Goal: Check status: Check status

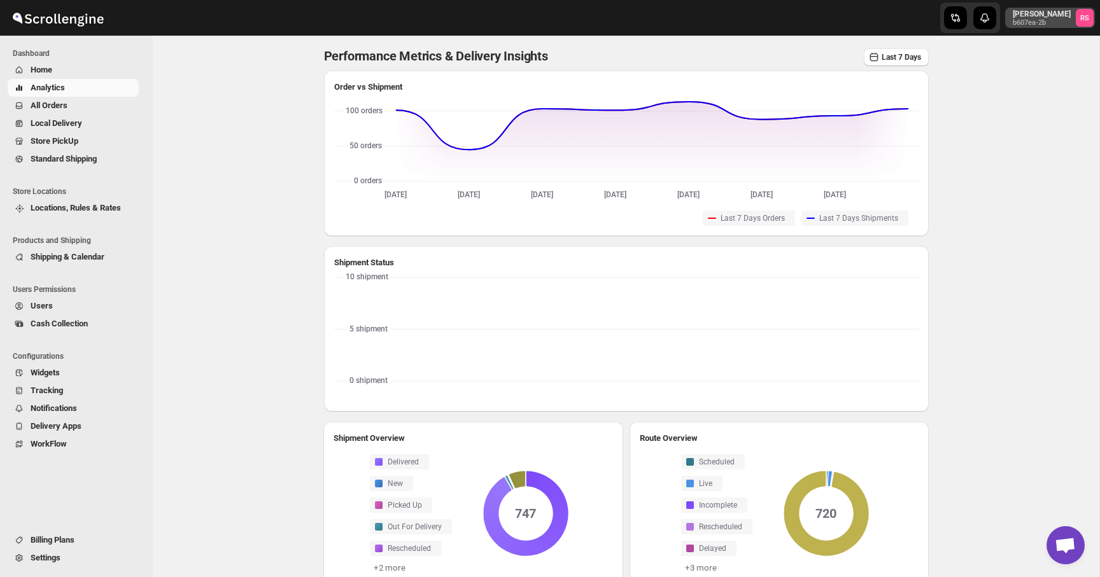
click at [1035, 20] on p "b607ea-2b" at bounding box center [1042, 23] width 58 height 8
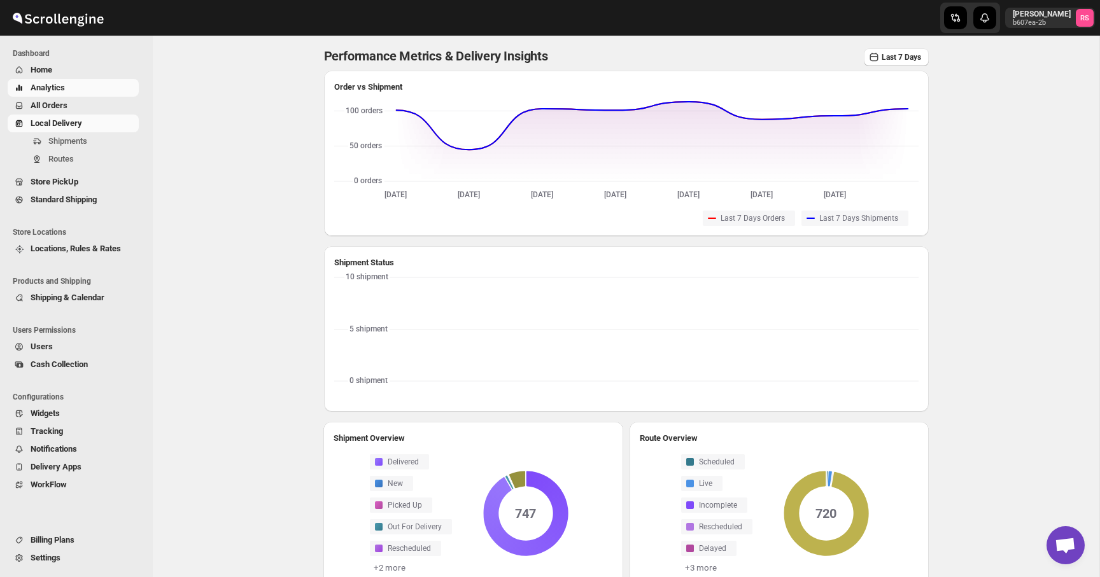
click at [108, 118] on span "Local Delivery" at bounding box center [84, 123] width 106 height 13
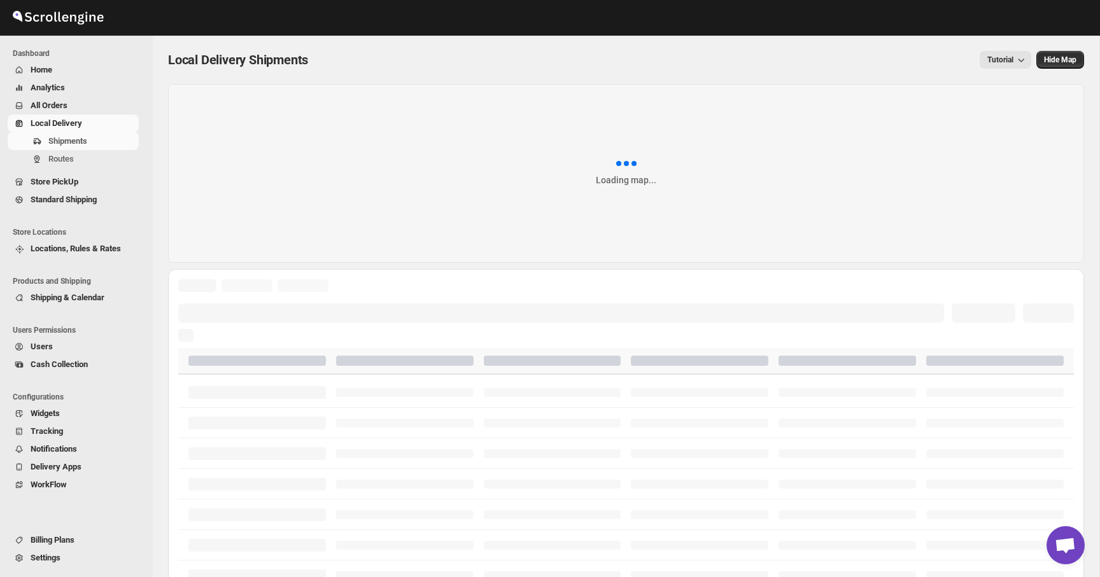
click at [98, 106] on span "All Orders" at bounding box center [84, 105] width 106 height 13
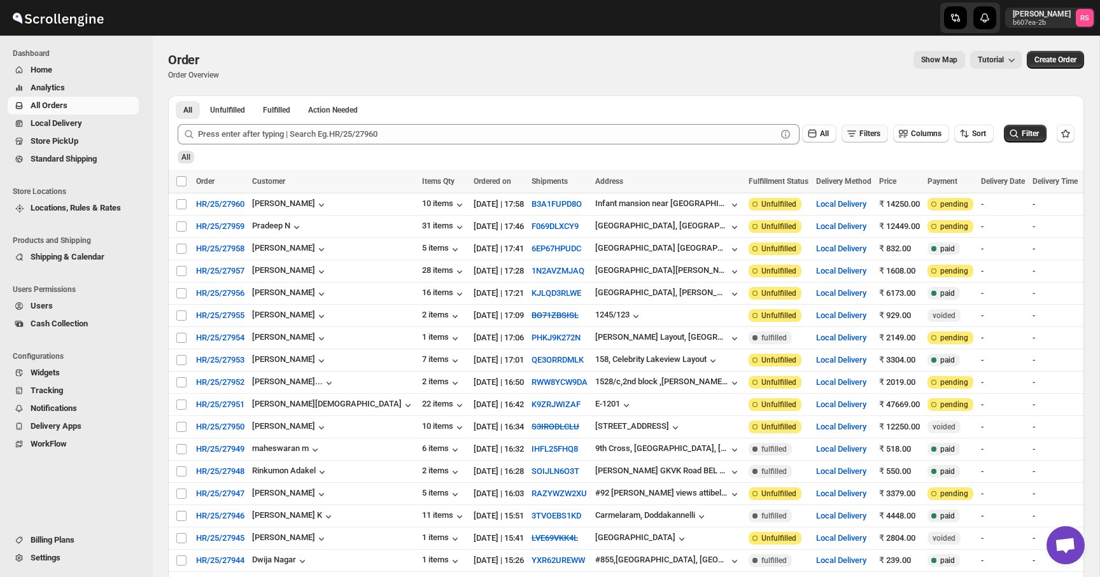
click at [851, 128] on button "Filters" at bounding box center [865, 134] width 46 height 18
click at [873, 188] on button "Add" at bounding box center [857, 185] width 39 height 18
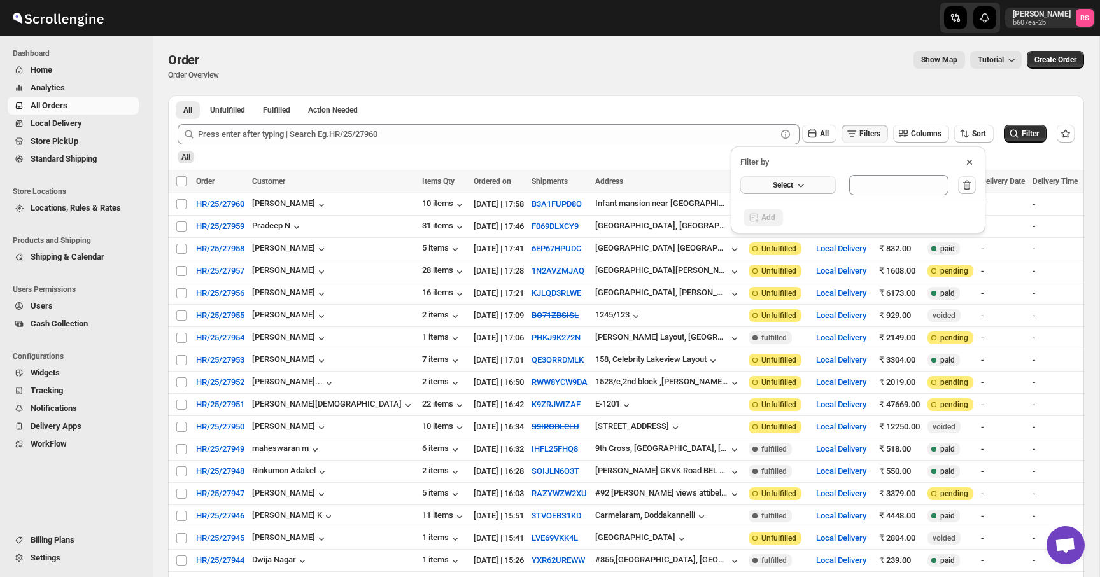
click at [821, 184] on button "Select" at bounding box center [787, 185] width 95 height 18
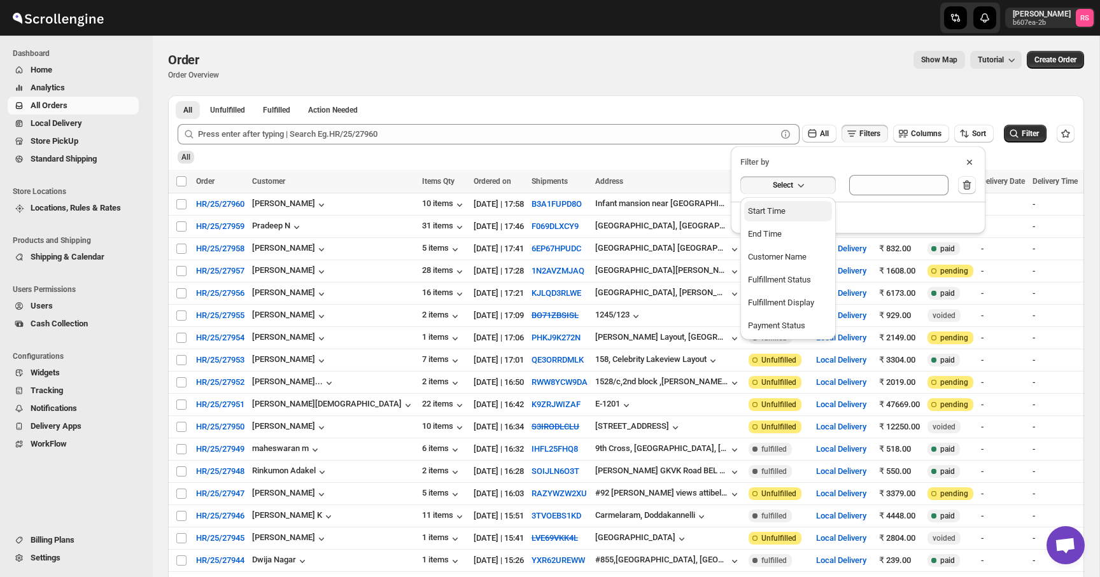
click at [802, 215] on button "Start Time" at bounding box center [788, 211] width 88 height 20
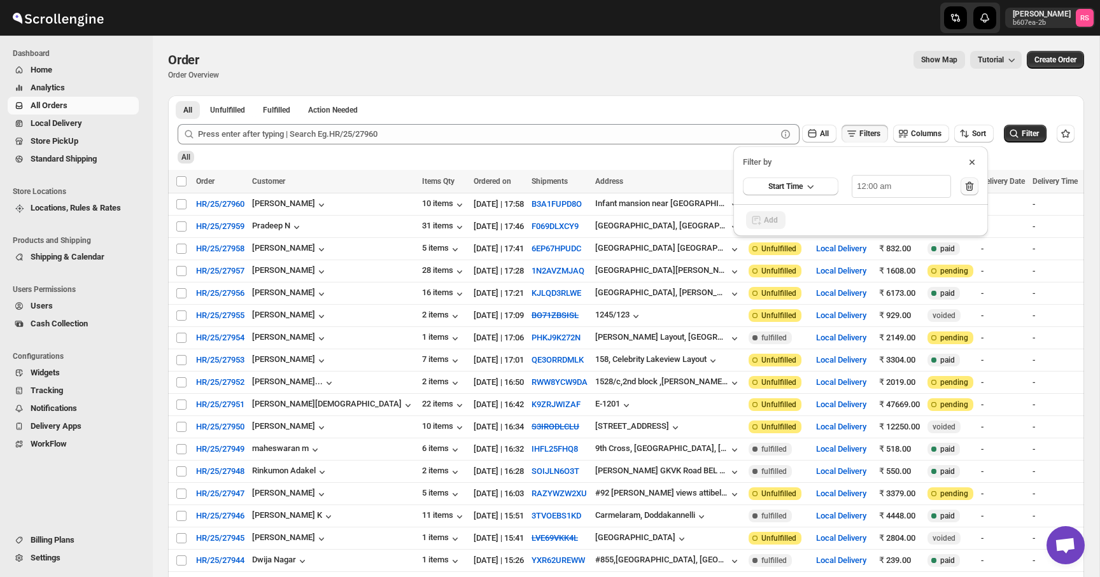
click at [964, 192] on icon "button" at bounding box center [969, 186] width 13 height 13
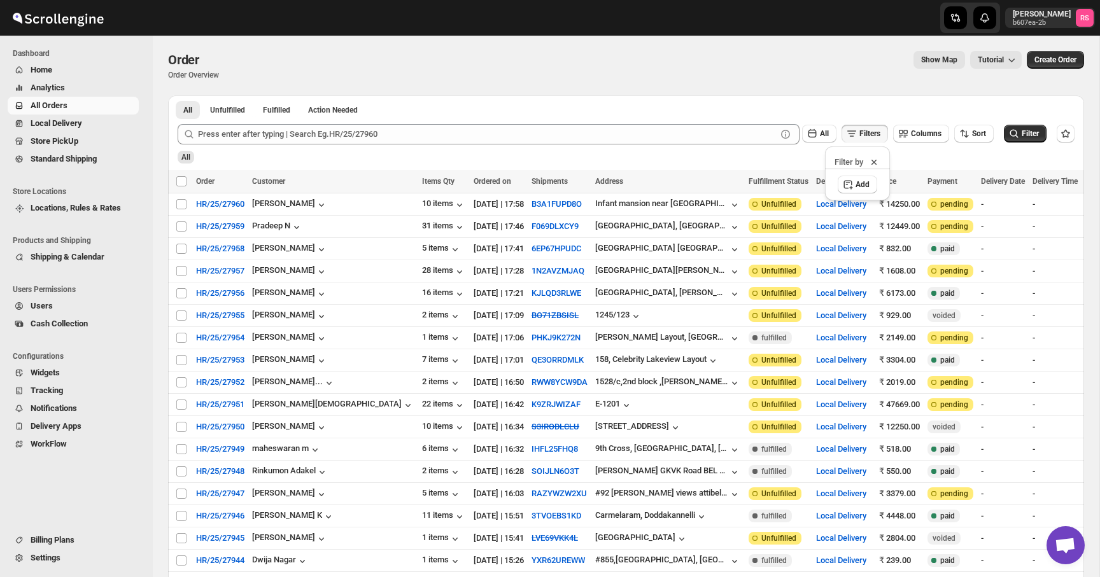
click at [921, 97] on div "All Unfulfilled Fulfilled Action Needed Tab Filters All Unfulfilled Fulfilled A…" at bounding box center [626, 109] width 916 height 28
click at [876, 162] on icon at bounding box center [874, 162] width 5 height 5
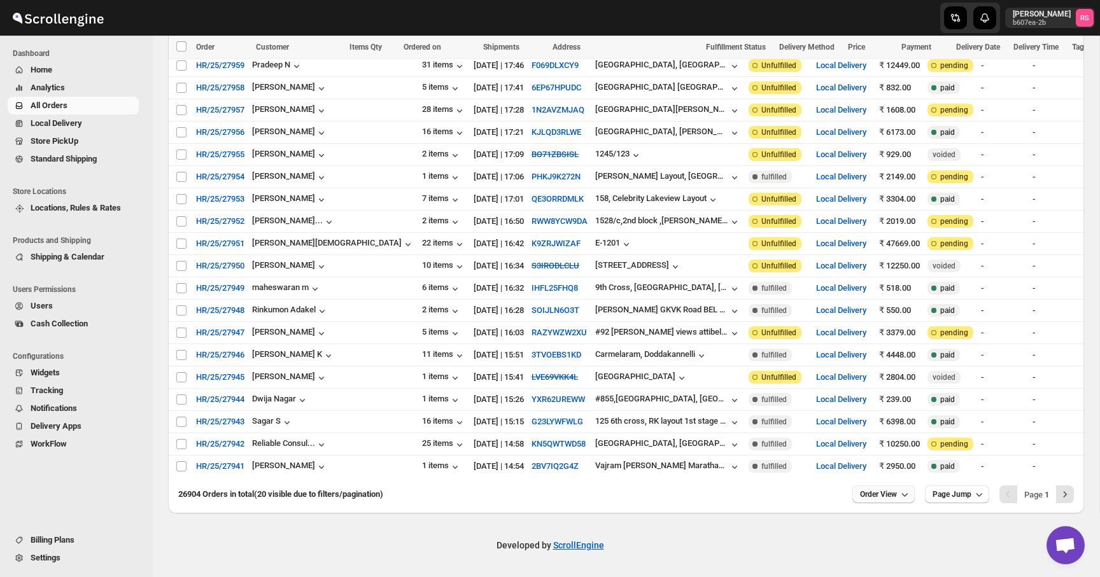
click at [868, 489] on button "Order View" at bounding box center [883, 495] width 62 height 18
click at [868, 491] on span "Order View" at bounding box center [878, 495] width 37 height 10
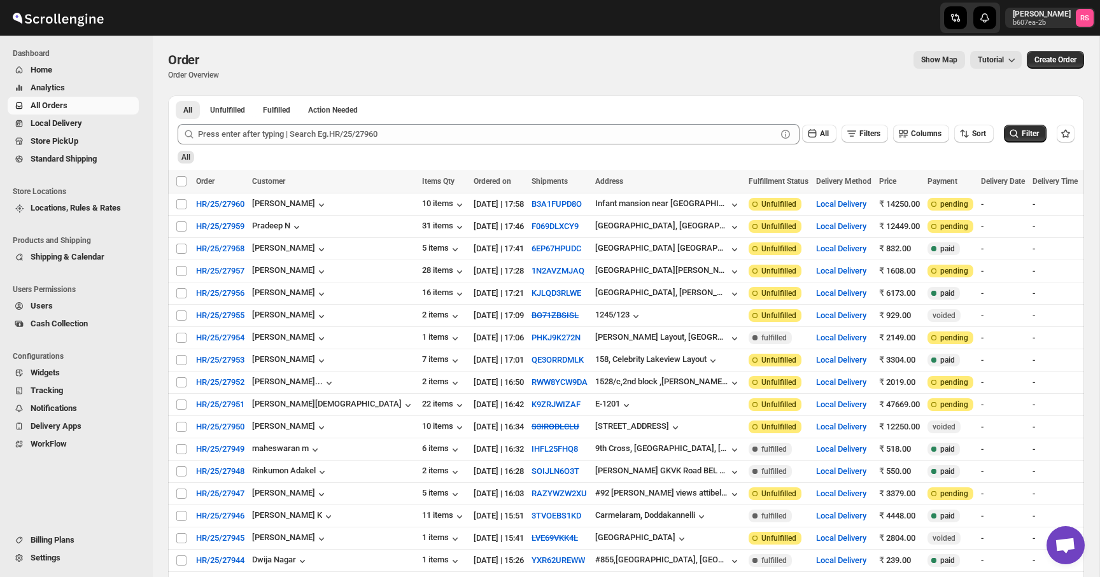
click at [71, 442] on span "WorkFlow" at bounding box center [84, 444] width 106 height 13
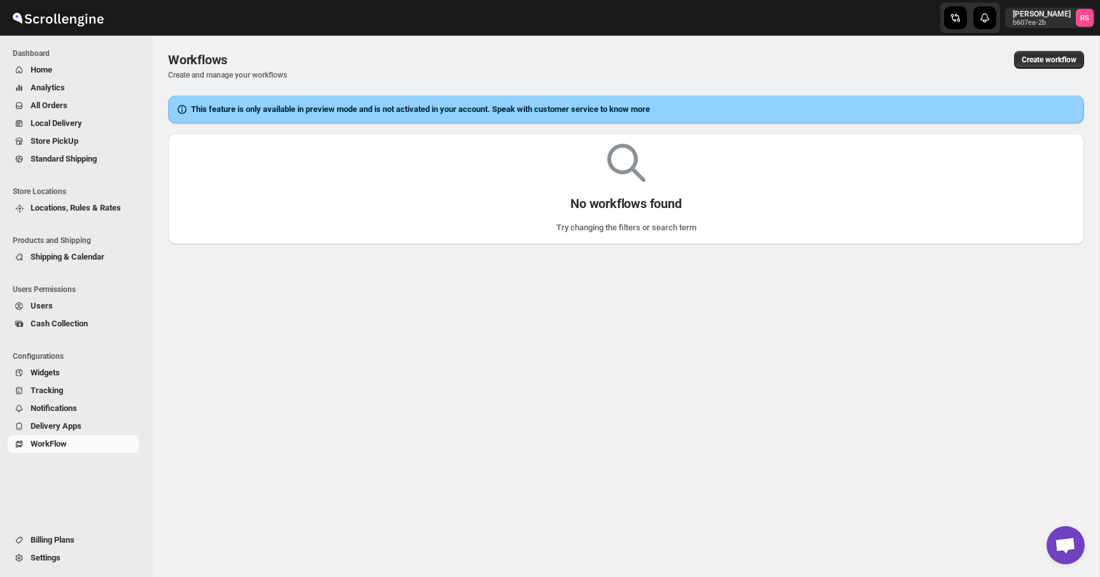
click at [96, 373] on span "Widgets" at bounding box center [84, 373] width 106 height 13
